Goal: Transaction & Acquisition: Purchase product/service

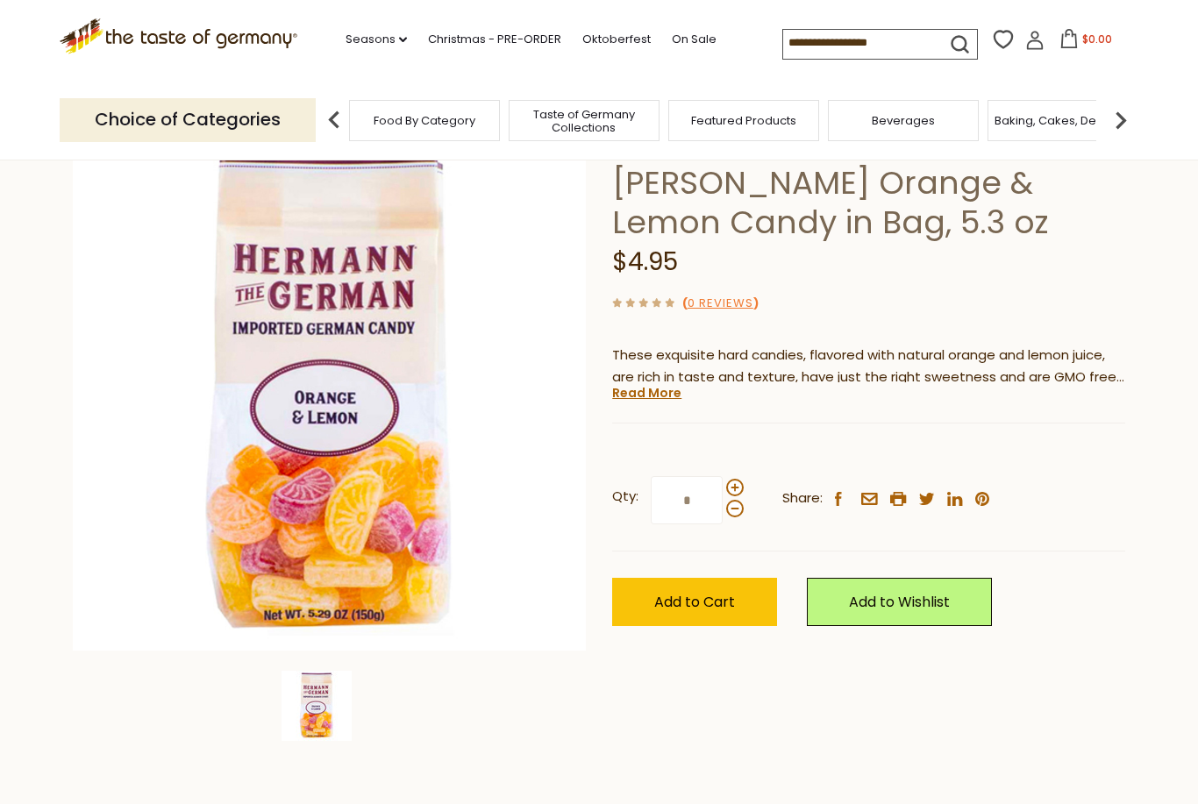
scroll to position [110, 0]
click at [735, 485] on span at bounding box center [735, 488] width 18 height 18
click at [722, 485] on input "*" at bounding box center [686, 500] width 72 height 48
click at [743, 483] on span at bounding box center [735, 488] width 18 height 18
click at [722, 483] on input "*" at bounding box center [686, 500] width 72 height 48
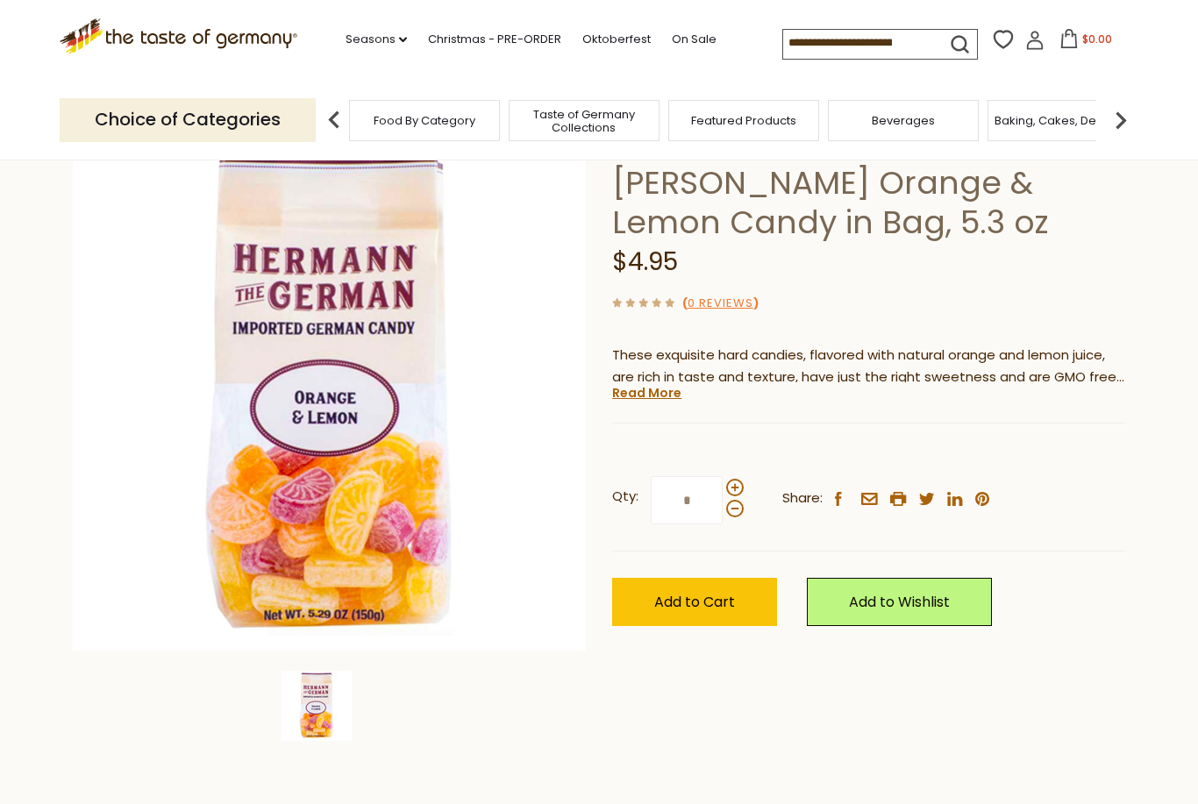
click at [734, 482] on span at bounding box center [735, 488] width 18 height 18
click at [722, 482] on input "*" at bounding box center [686, 500] width 72 height 48
type input "*"
click at [704, 605] on span "Add to Cart" at bounding box center [694, 602] width 81 height 20
click at [448, 34] on link "Christmas - PRE-ORDER" at bounding box center [494, 39] width 133 height 19
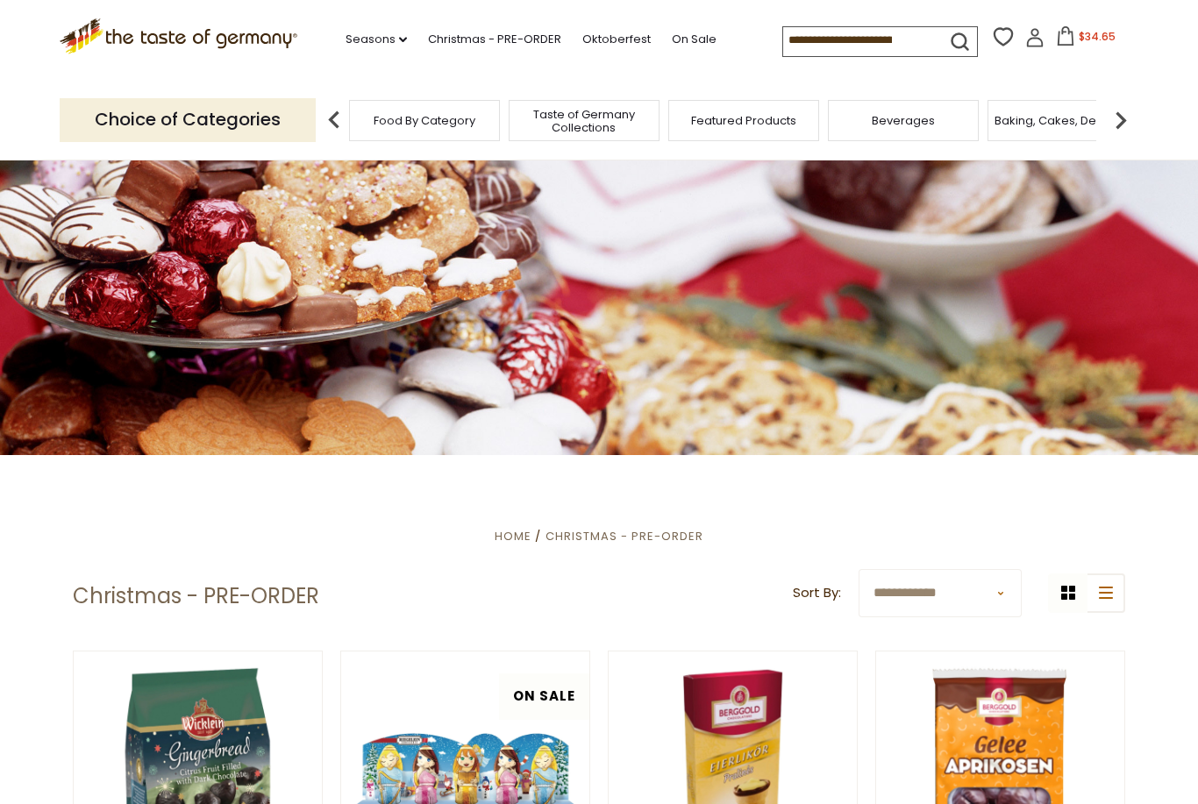
click at [1048, 36] on button "$34.65" at bounding box center [1085, 39] width 75 height 26
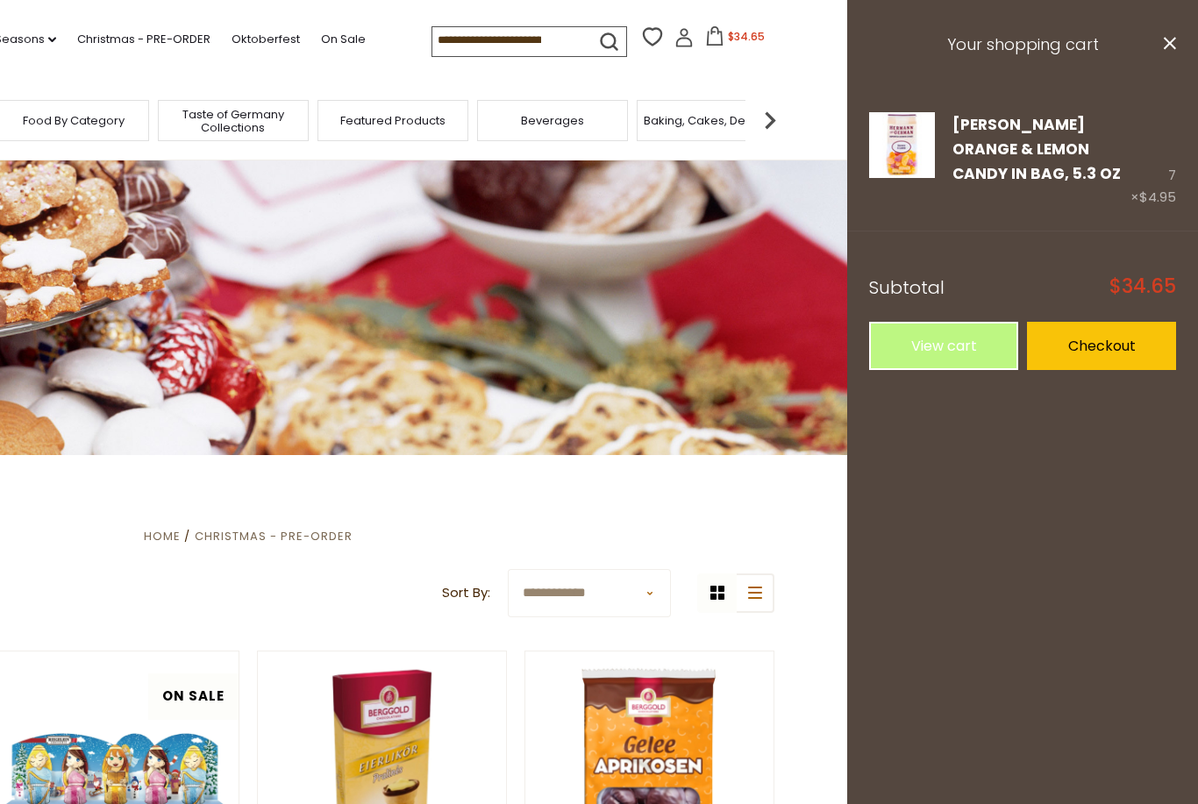
click at [1102, 352] on link "Checkout" at bounding box center [1101, 346] width 149 height 48
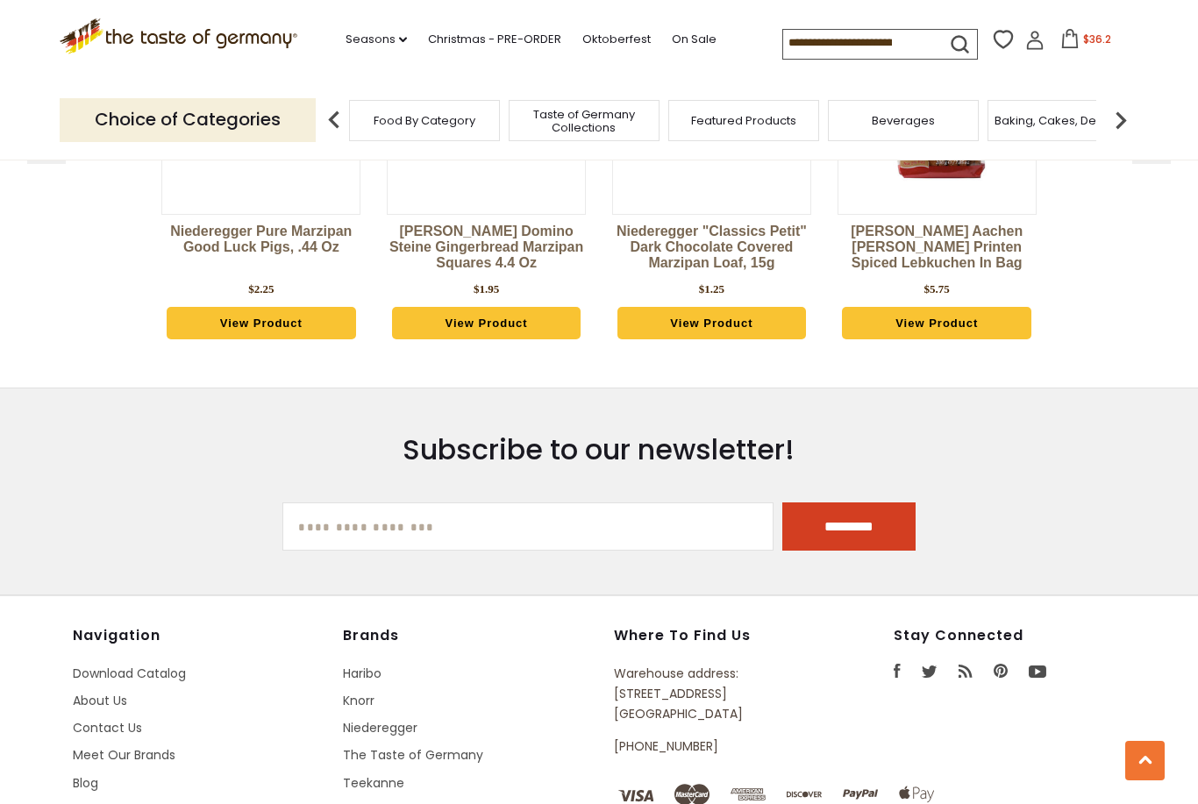
scroll to position [5101, 0]
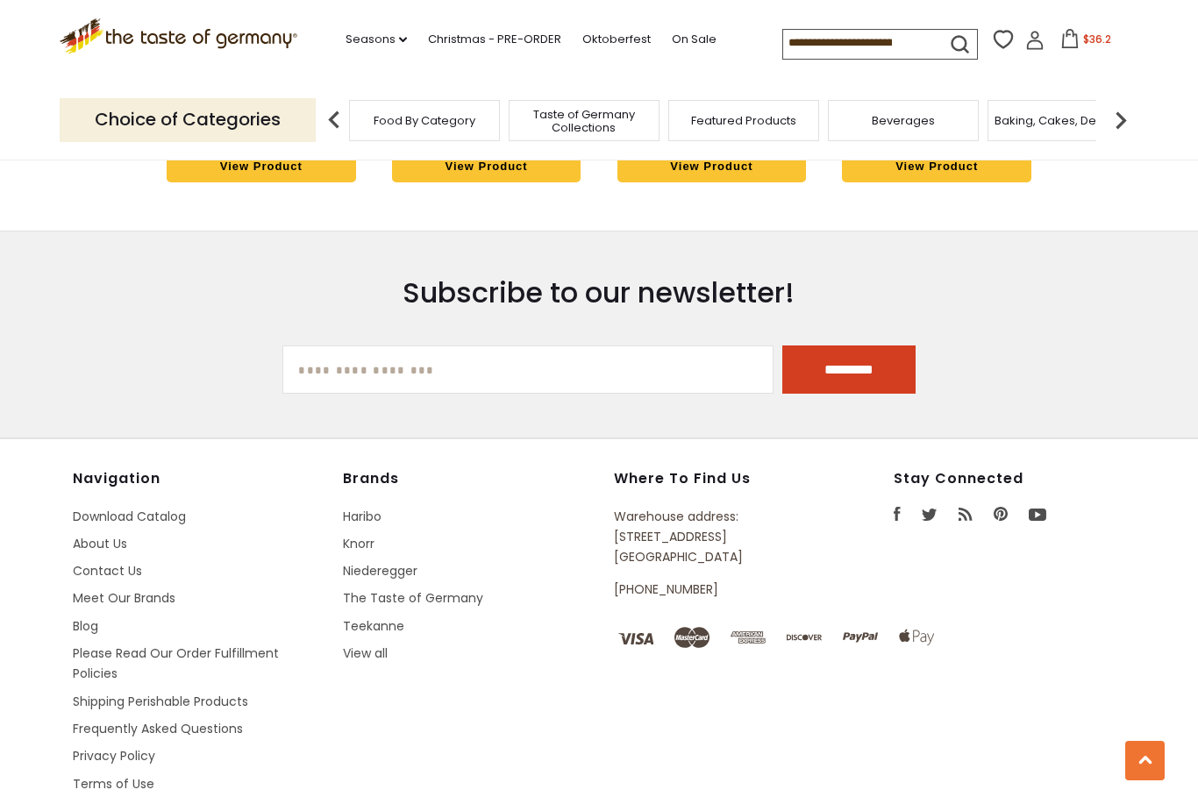
click at [218, 693] on link "Shipping Perishable Products" at bounding box center [160, 702] width 175 height 18
